Goal: Task Accomplishment & Management: Manage account settings

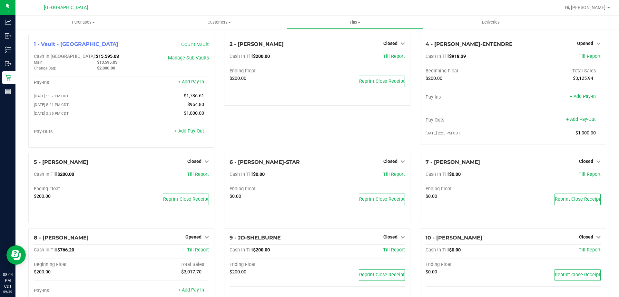
scroll to position [97, 0]
click at [585, 44] on span "Opened" at bounding box center [586, 43] width 16 height 5
click at [584, 56] on link "Close Till" at bounding box center [586, 56] width 17 height 5
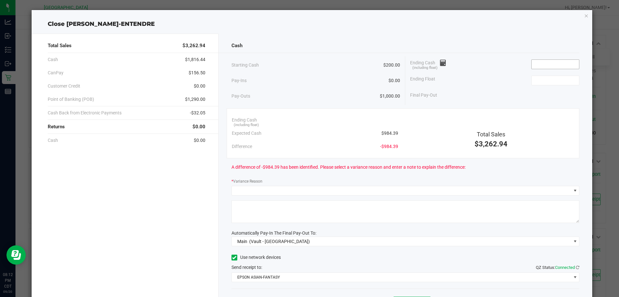
click at [557, 61] on input at bounding box center [555, 64] width 47 height 9
type input "$988.64"
click at [545, 81] on input at bounding box center [555, 80] width 47 height 9
type input "200.00"
type input "988.64"
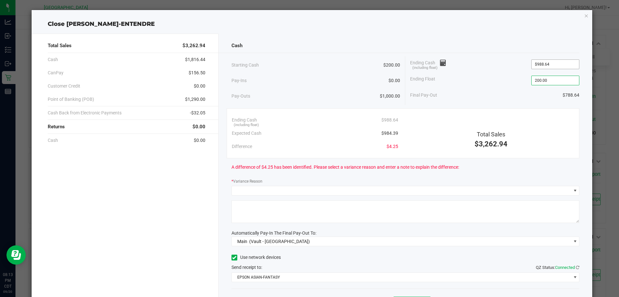
type input "$200.00"
click at [556, 61] on input "988.64" at bounding box center [555, 64] width 47 height 9
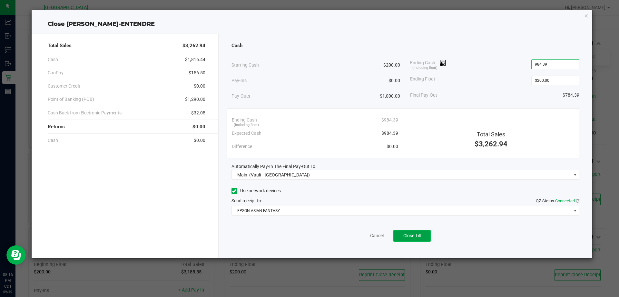
type input "$984.39"
click at [413, 237] on span "Close Till" at bounding box center [412, 235] width 17 height 5
click at [364, 235] on link "Dismiss" at bounding box center [362, 235] width 15 height 7
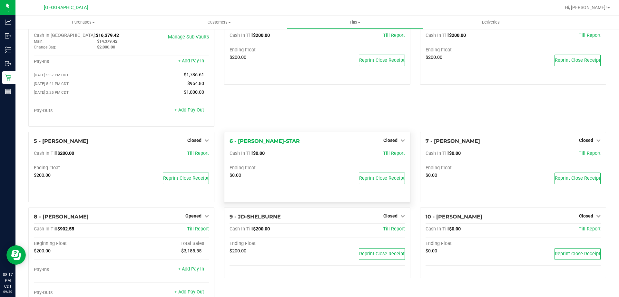
scroll to position [32, 0]
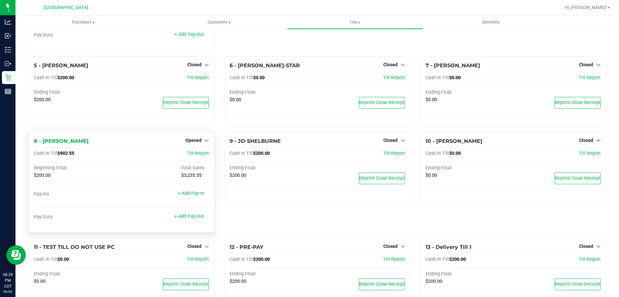
scroll to position [97, 0]
click at [192, 142] on span "Opened" at bounding box center [194, 139] width 16 height 5
click at [192, 154] on link "Close Till" at bounding box center [194, 153] width 17 height 5
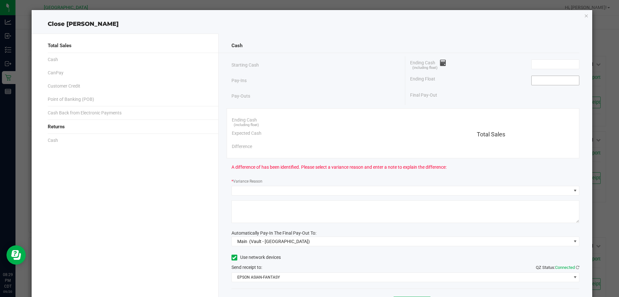
click at [540, 77] on input at bounding box center [555, 80] width 47 height 9
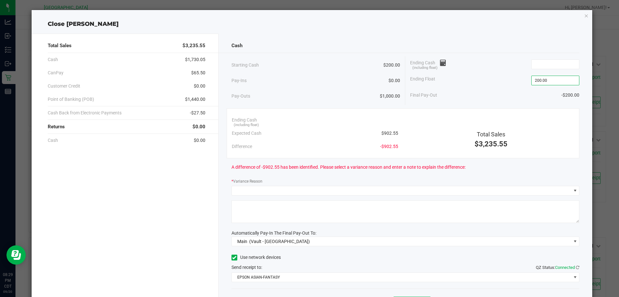
type input "$200.00"
click at [552, 69] on div "Ending Cash (including float)" at bounding box center [494, 64] width 169 height 16
click at [564, 63] on input at bounding box center [555, 64] width 47 height 9
type input "8"
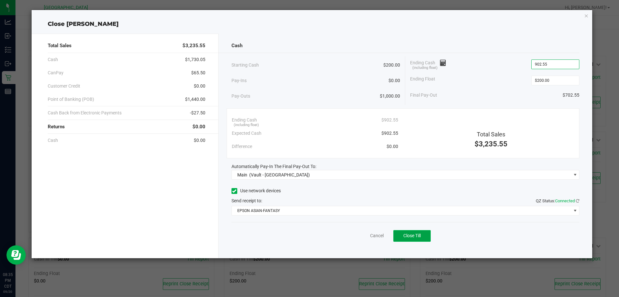
type input "$902.55"
click at [427, 236] on button "Close Till" at bounding box center [412, 236] width 37 height 12
click at [362, 236] on link "Dismiss" at bounding box center [362, 235] width 15 height 7
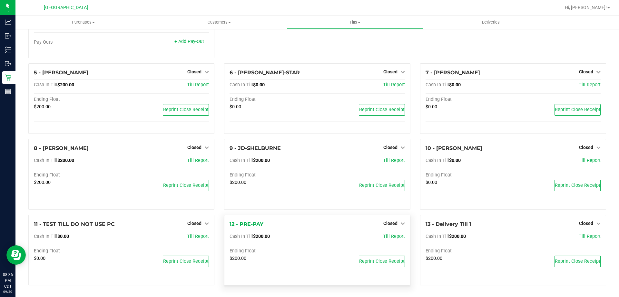
scroll to position [0, 0]
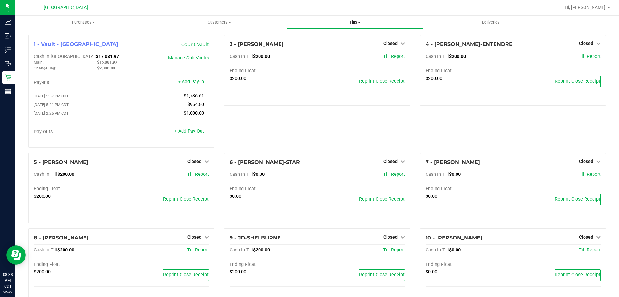
click at [356, 20] on span "Tills" at bounding box center [354, 22] width 135 height 6
click at [344, 45] on span "Reconcile e-payments" at bounding box center [319, 46] width 64 height 5
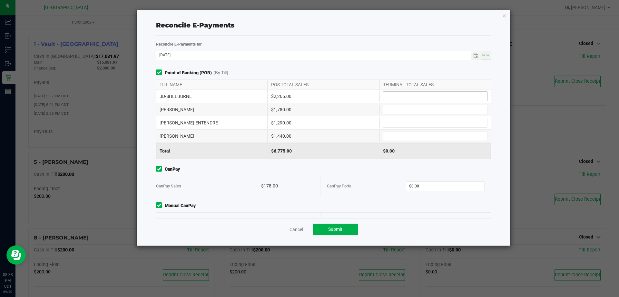
click at [418, 96] on input at bounding box center [436, 96] width 104 height 9
type input "$2,265.00"
type input "$1,780.00"
type input "$1,290.00"
type input "$1,440.00"
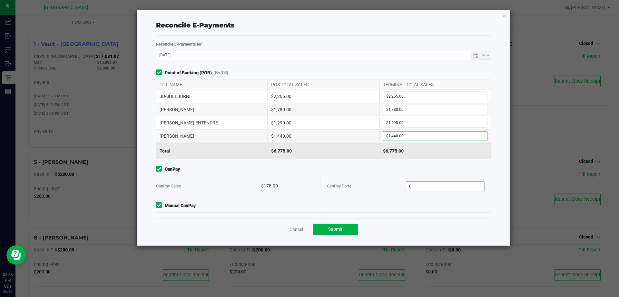
click at [433, 187] on input "0" at bounding box center [446, 185] width 78 height 9
type input "$178.00"
click at [466, 206] on span "Manual CanPay" at bounding box center [323, 205] width 335 height 7
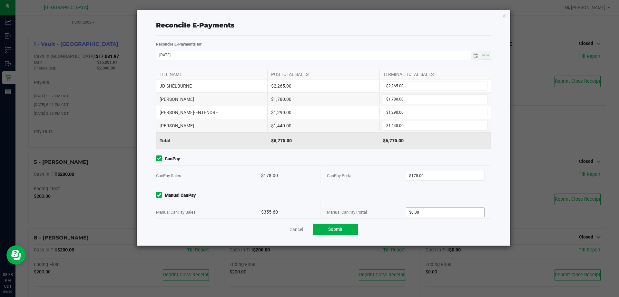
scroll to position [20, 0]
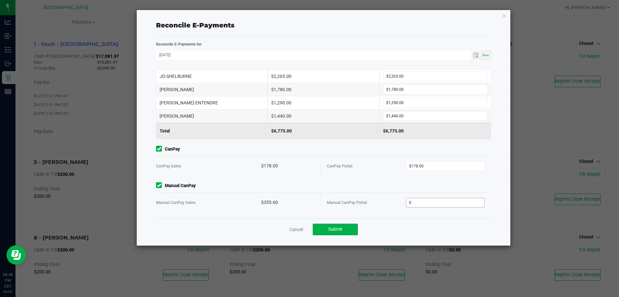
click at [466, 205] on input "0" at bounding box center [446, 202] width 78 height 9
type input "$355.60"
click at [352, 228] on button "Submit" at bounding box center [335, 229] width 45 height 12
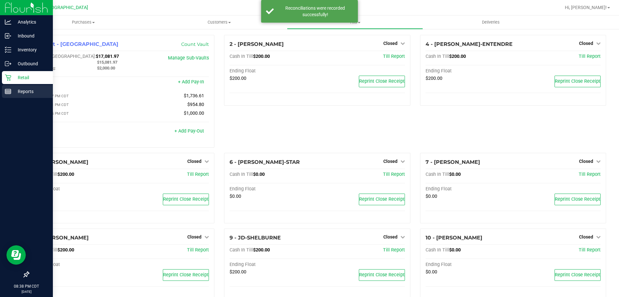
click at [12, 91] on p "Reports" at bounding box center [30, 91] width 39 height 8
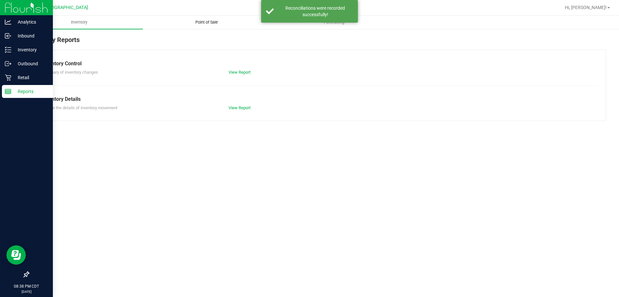
click at [206, 24] on span "Point of Sale" at bounding box center [207, 22] width 40 height 6
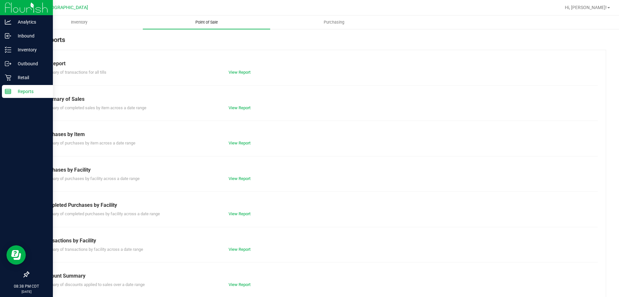
click at [213, 20] on span "Point of Sale" at bounding box center [207, 22] width 40 height 6
click at [244, 212] on link "View Report" at bounding box center [240, 213] width 22 height 5
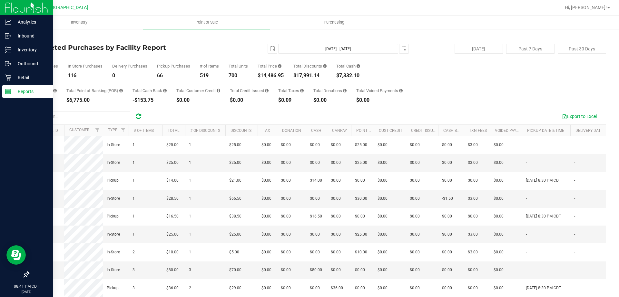
click at [262, 37] on div "Back" at bounding box center [317, 38] width 578 height 6
click at [529, 49] on button "Past 7 Days" at bounding box center [531, 49] width 48 height 10
type input "[DATE]"
type input "[DATE] - [DATE]"
click at [231, 46] on div "[DATE] [DATE] - [DATE]" at bounding box center [314, 49] width 197 height 10
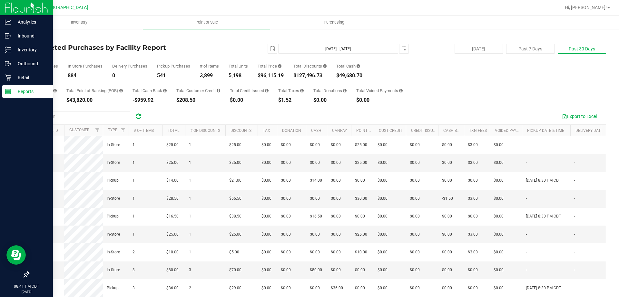
click at [559, 47] on button "Past 30 Days" at bounding box center [582, 49] width 48 height 10
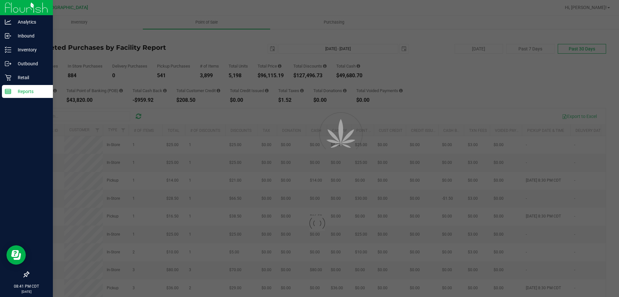
type input "[DATE]"
type input "[DATE] - [DATE]"
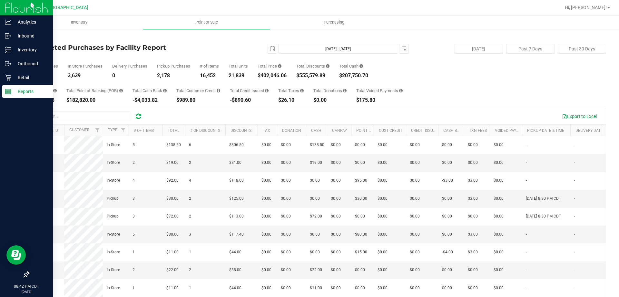
drag, startPoint x: 234, startPoint y: 59, endPoint x: 298, endPoint y: 50, distance: 64.8
click at [234, 59] on div "Total Purchases 5,817 In Store Purchases 3,639 Delivery Purchases 0 Pickup Purc…" at bounding box center [317, 66] width 578 height 25
click at [464, 46] on button "[DATE]" at bounding box center [479, 49] width 48 height 10
type input "[DATE] - [DATE]"
click at [603, 8] on span "Hi, [PERSON_NAME]!" at bounding box center [586, 7] width 42 height 5
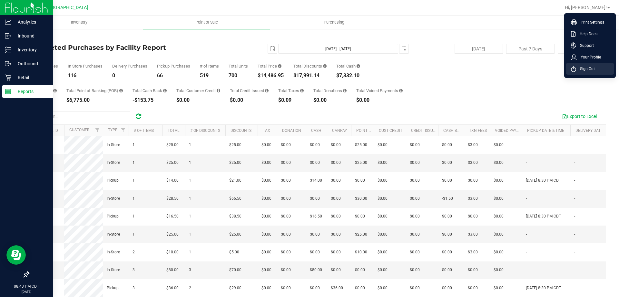
click at [596, 67] on li "Sign Out" at bounding box center [590, 69] width 48 height 12
